Goal: Understand process/instructions

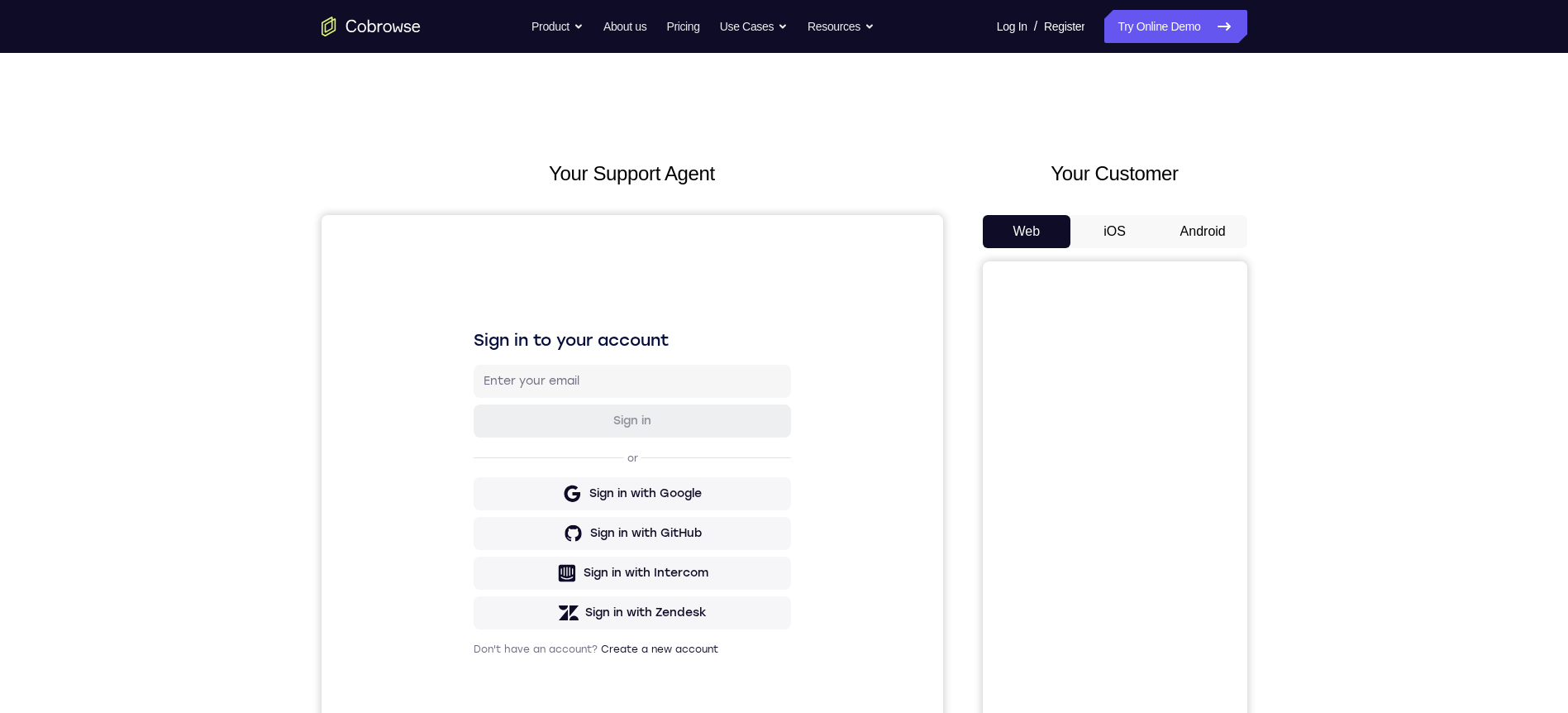
click at [1193, 221] on button "Android" at bounding box center [1203, 232] width 88 height 33
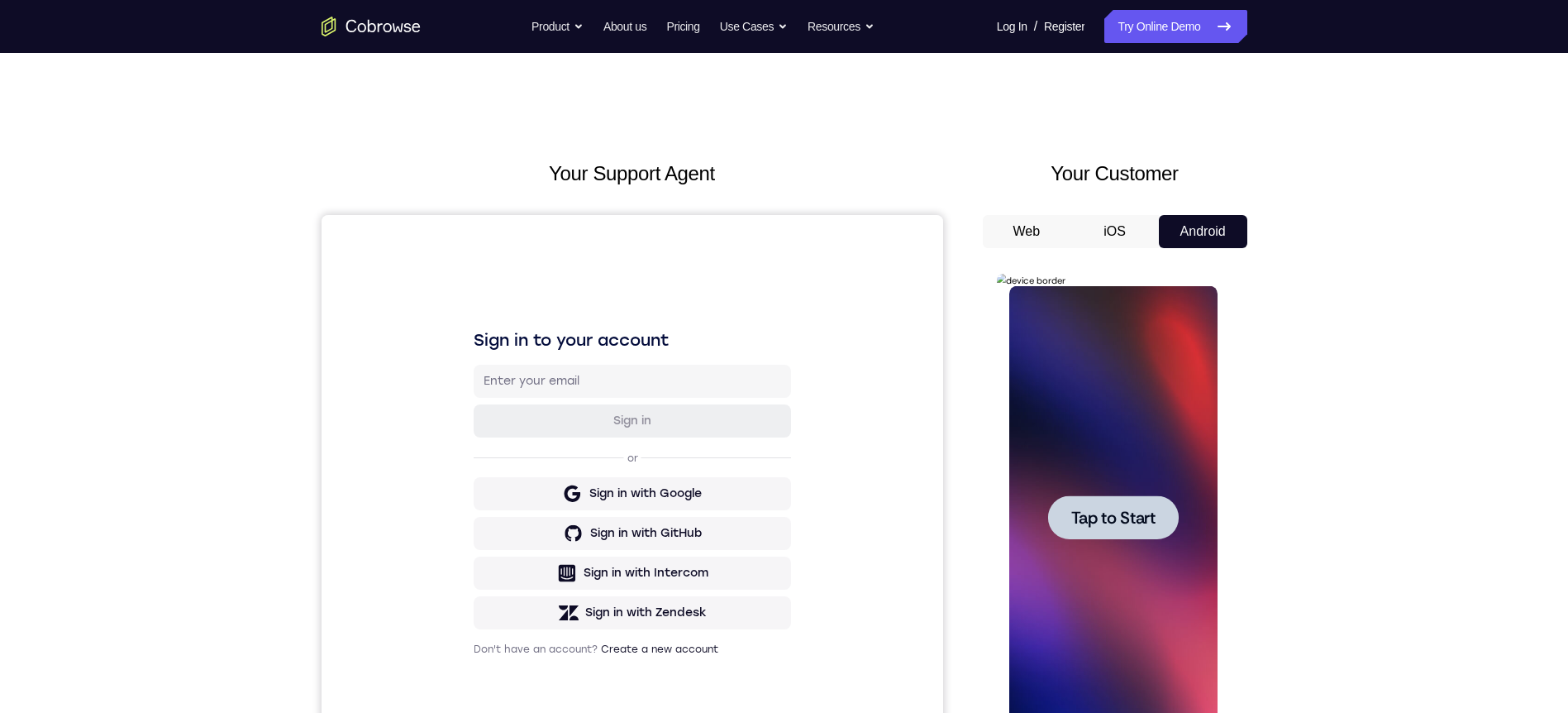
click at [1183, 532] on div at bounding box center [1113, 517] width 208 height 463
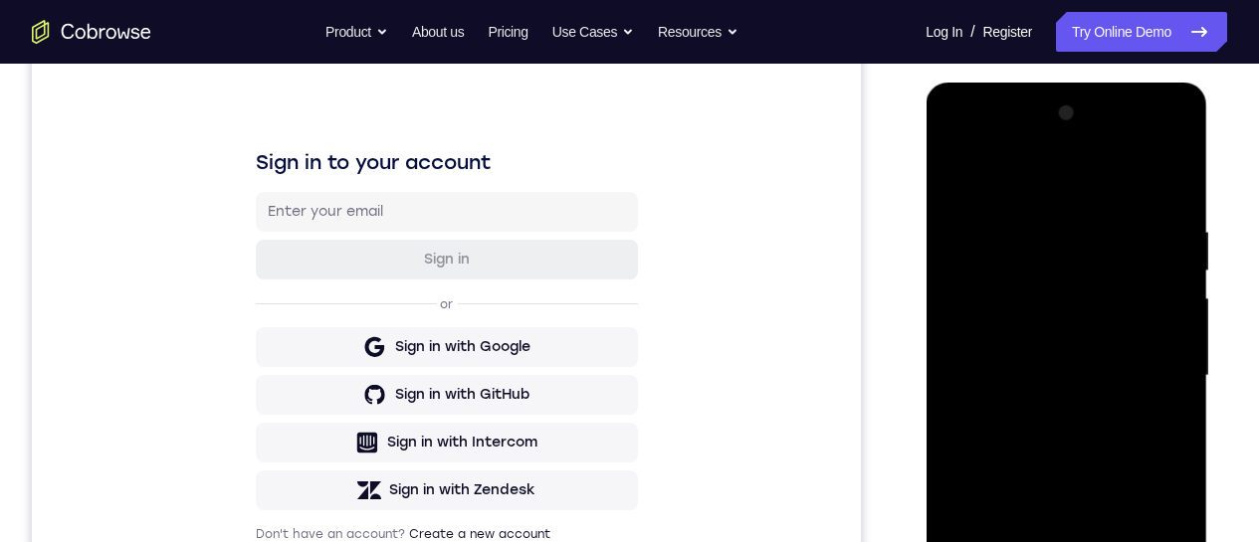
scroll to position [379, 0]
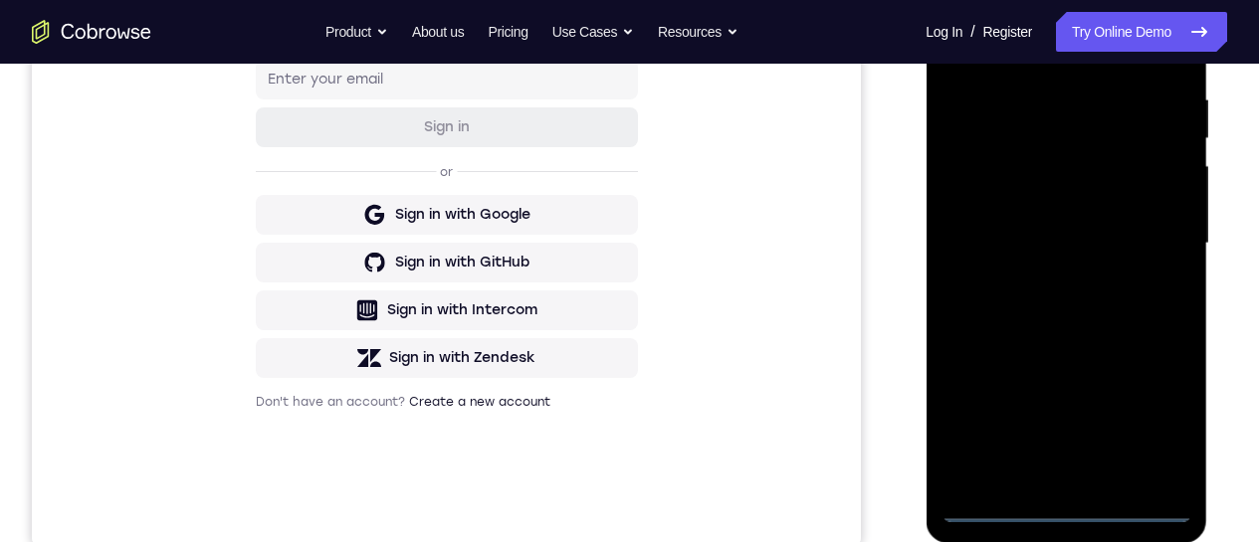
click at [1073, 509] on div at bounding box center [1065, 243] width 251 height 557
click at [1149, 434] on div at bounding box center [1065, 243] width 251 height 557
click at [1046, 53] on div at bounding box center [1065, 243] width 251 height 557
click at [1145, 236] on div at bounding box center [1065, 243] width 251 height 557
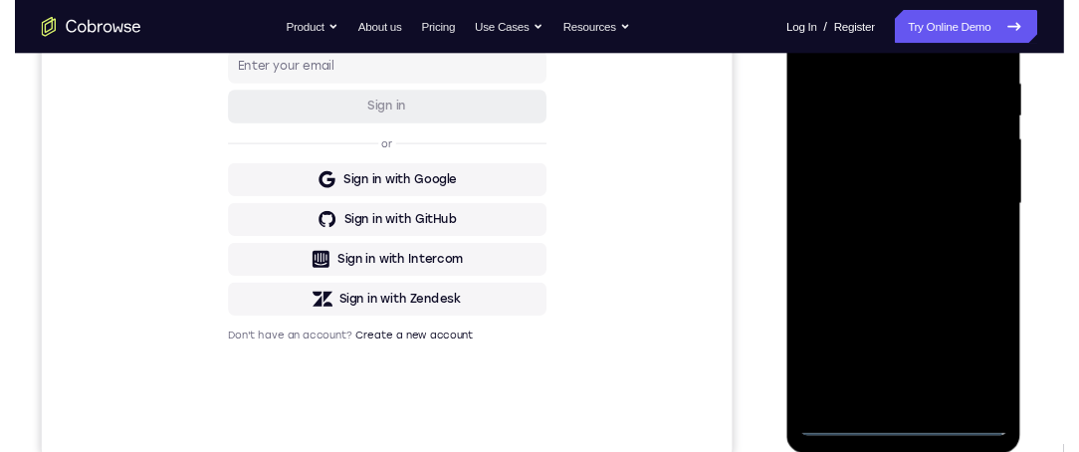
scroll to position [312, 0]
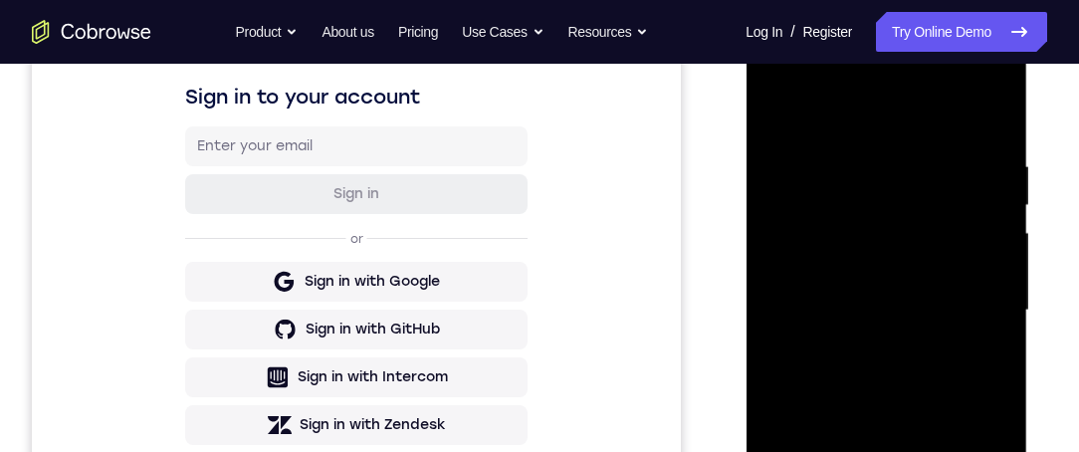
click at [861, 346] on div at bounding box center [885, 310] width 251 height 557
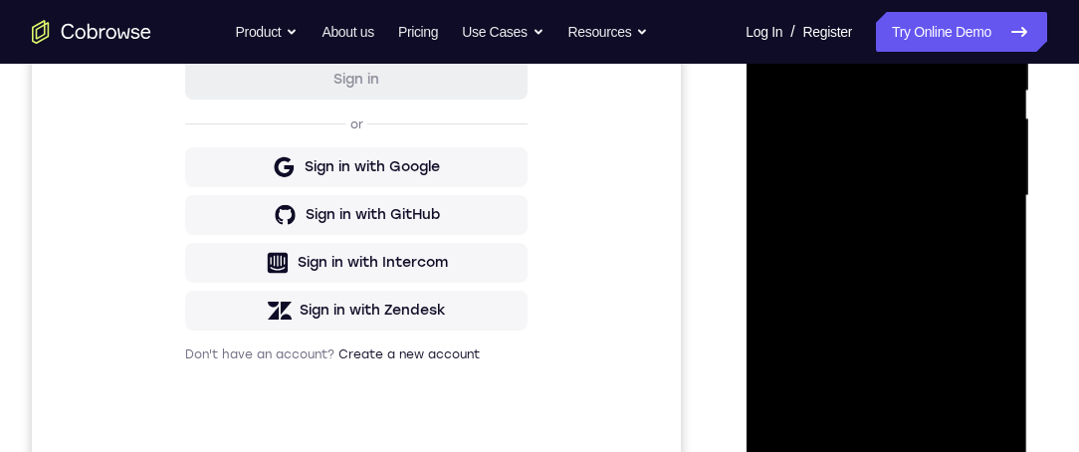
click at [885, 180] on div at bounding box center [885, 195] width 251 height 557
click at [894, 189] on div at bounding box center [885, 195] width 251 height 557
click at [846, 255] on div at bounding box center [885, 195] width 251 height 557
click at [989, 221] on div at bounding box center [885, 195] width 251 height 557
drag, startPoint x: 794, startPoint y: 159, endPoint x: 783, endPoint y: 164, distance: 12.0
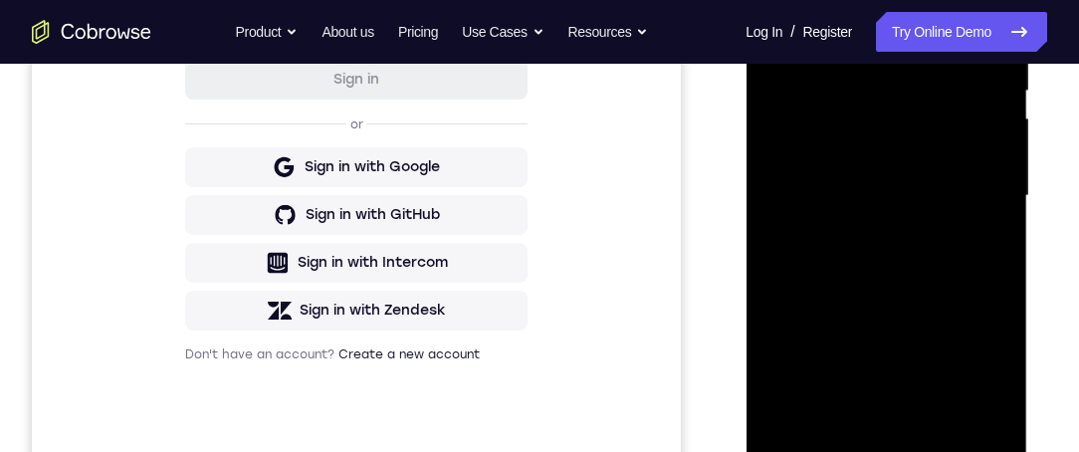
click at [773, 160] on div at bounding box center [885, 195] width 251 height 557
click at [794, 162] on div at bounding box center [885, 195] width 251 height 557
click at [926, 198] on div at bounding box center [885, 195] width 251 height 557
click at [820, 458] on div at bounding box center [885, 195] width 251 height 557
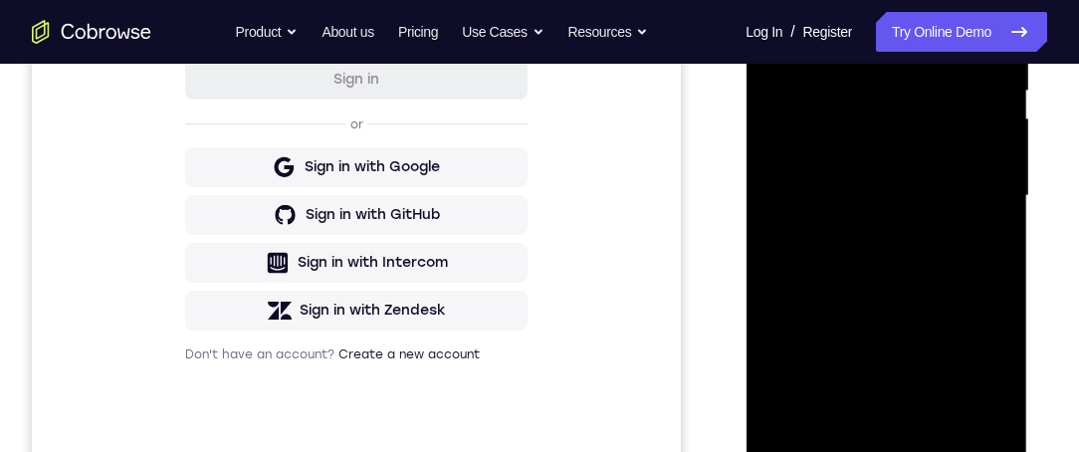
click at [869, 232] on div at bounding box center [885, 195] width 251 height 557
click at [880, 178] on div at bounding box center [885, 195] width 251 height 557
click at [889, 192] on div at bounding box center [885, 195] width 251 height 557
click at [880, 275] on div at bounding box center [885, 195] width 251 height 557
drag, startPoint x: 939, startPoint y: 297, endPoint x: 942, endPoint y: 222, distance: 74.7
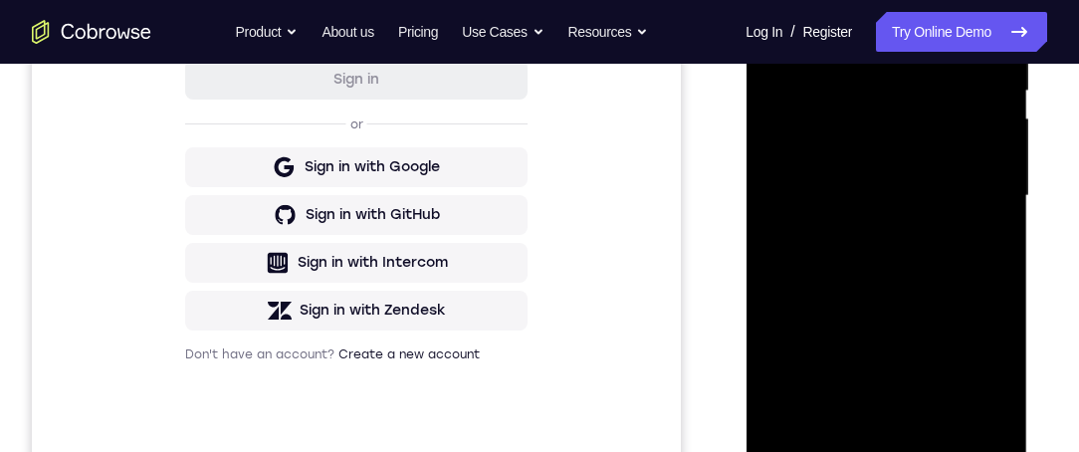
click at [942, 222] on div at bounding box center [885, 195] width 251 height 557
click at [997, 168] on div at bounding box center [885, 195] width 251 height 557
click at [1000, 169] on div at bounding box center [885, 195] width 251 height 557
drag, startPoint x: 873, startPoint y: -2, endPoint x: 880, endPoint y: -29, distance: 27.8
click at [875, 0] on div at bounding box center [885, 195] width 251 height 557
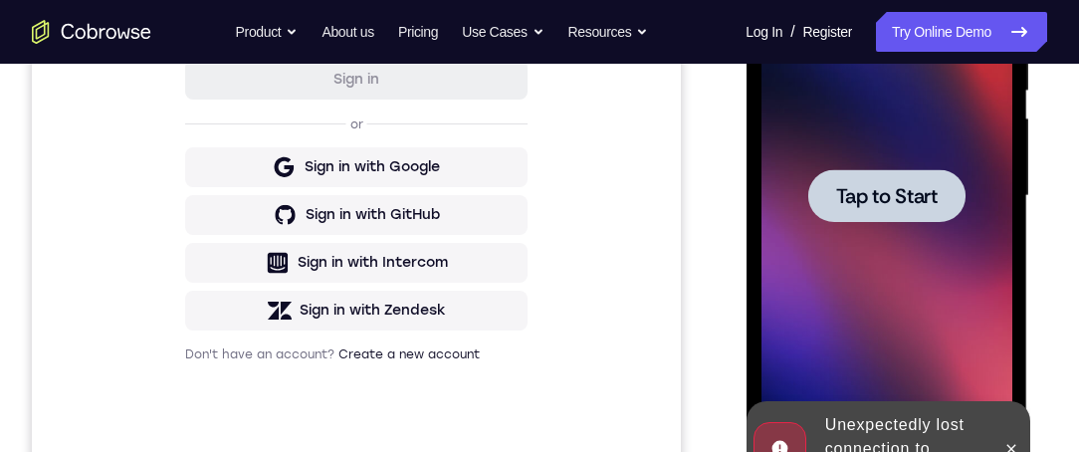
scroll to position [312, 0]
